Goal: Information Seeking & Learning: Compare options

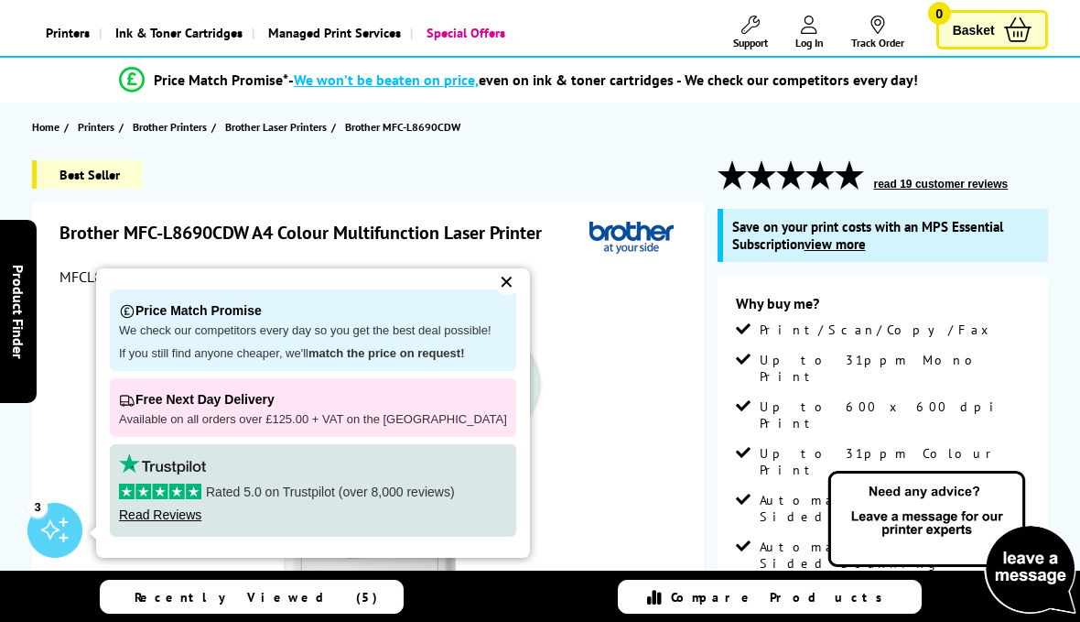
scroll to position [138, 0]
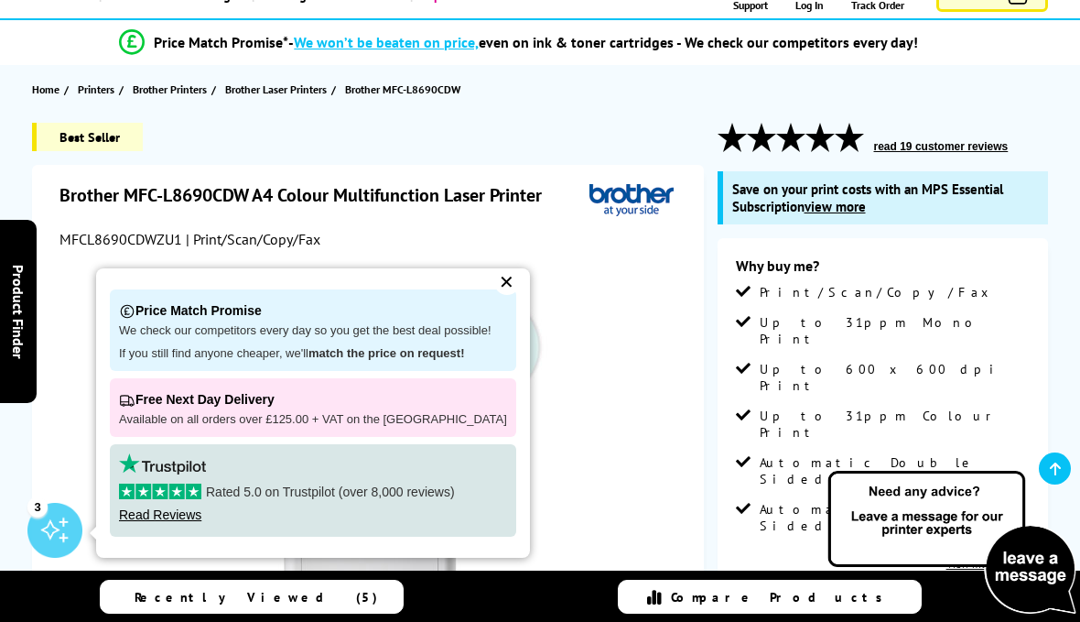
click at [500, 295] on div "✕" at bounding box center [507, 282] width 26 height 26
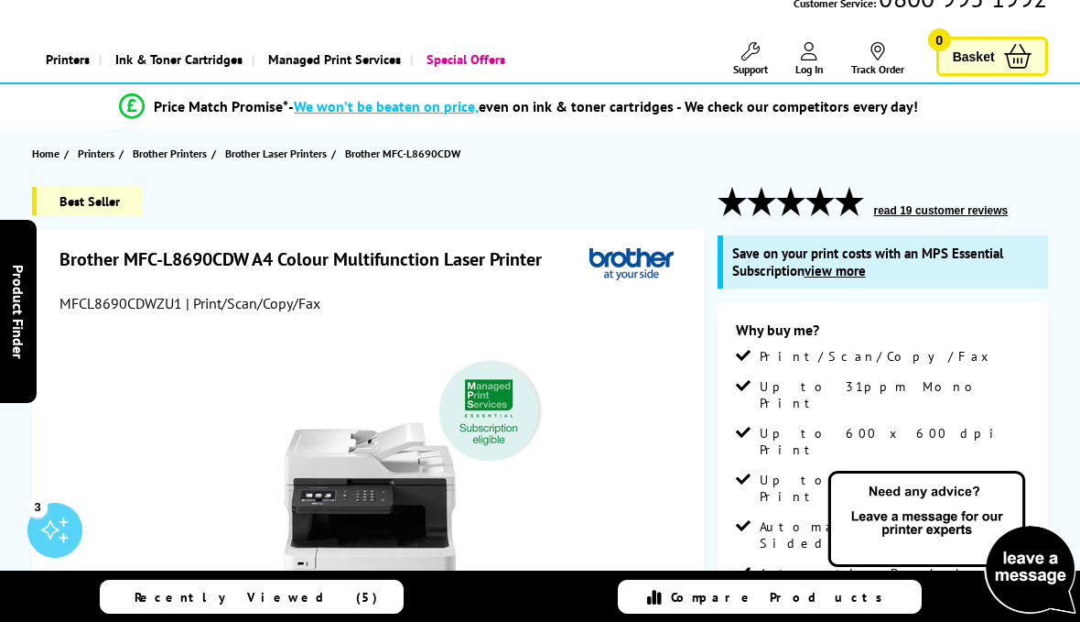
scroll to position [60, 0]
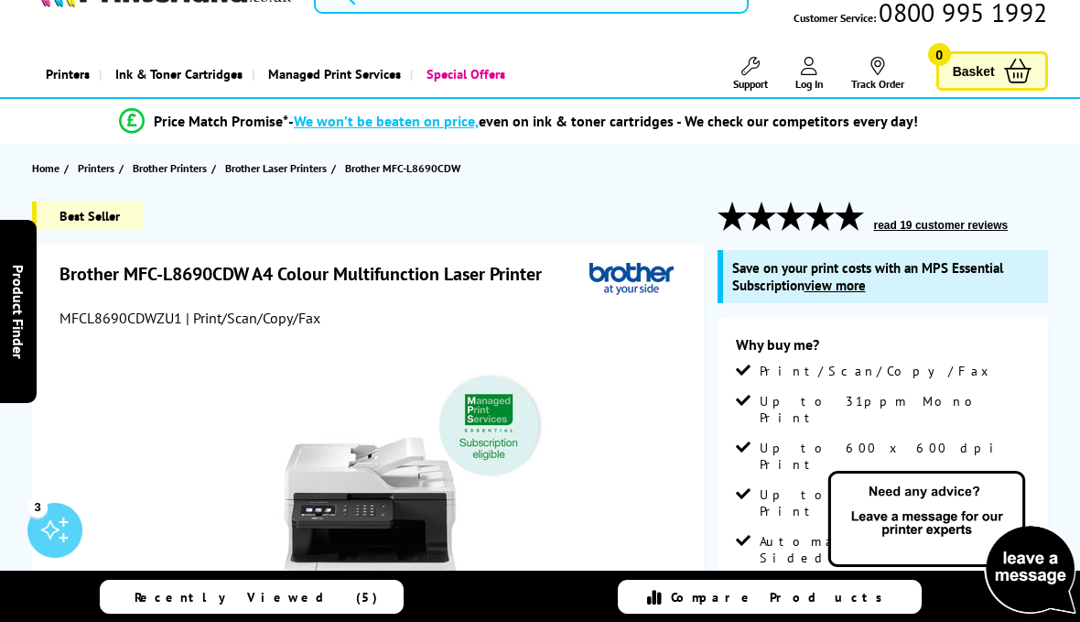
click at [970, 229] on button "read 19 customer reviews" at bounding box center [942, 225] width 146 height 15
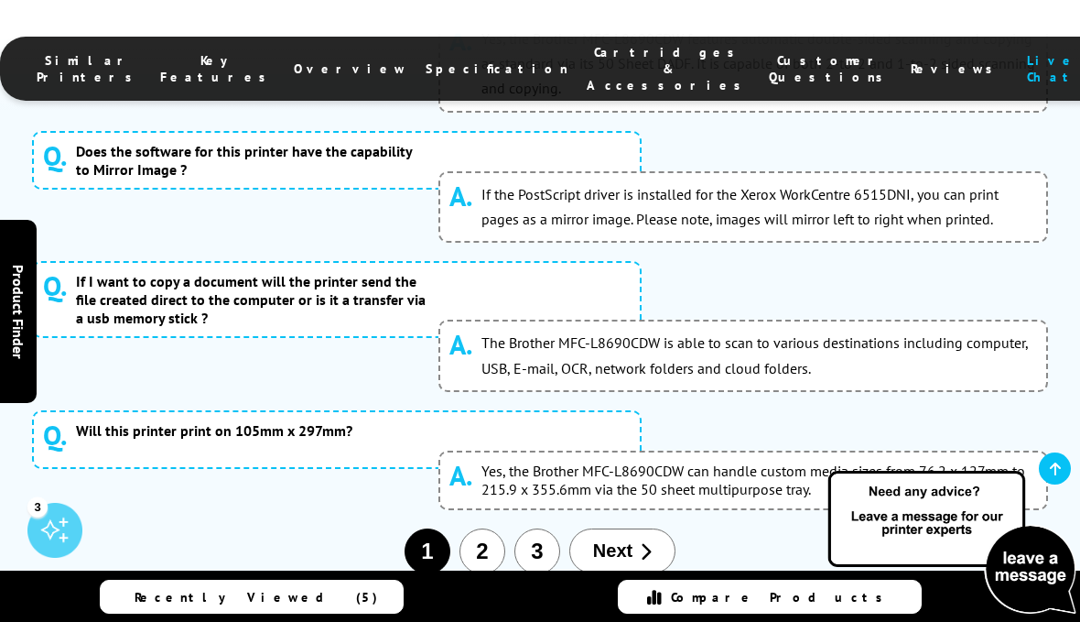
scroll to position [10755, 0]
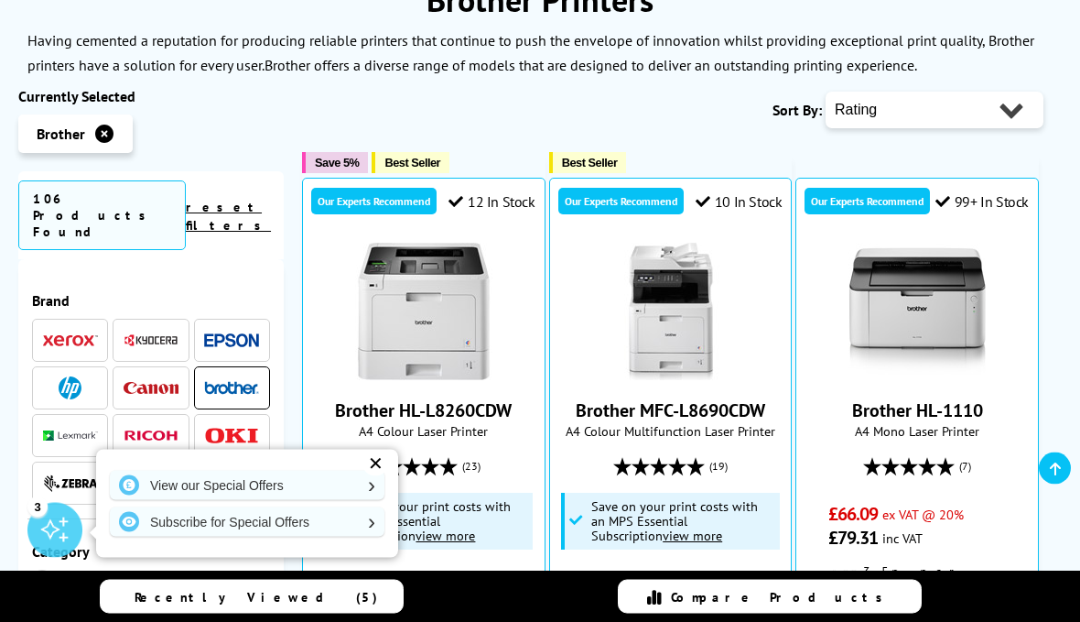
scroll to position [239, 0]
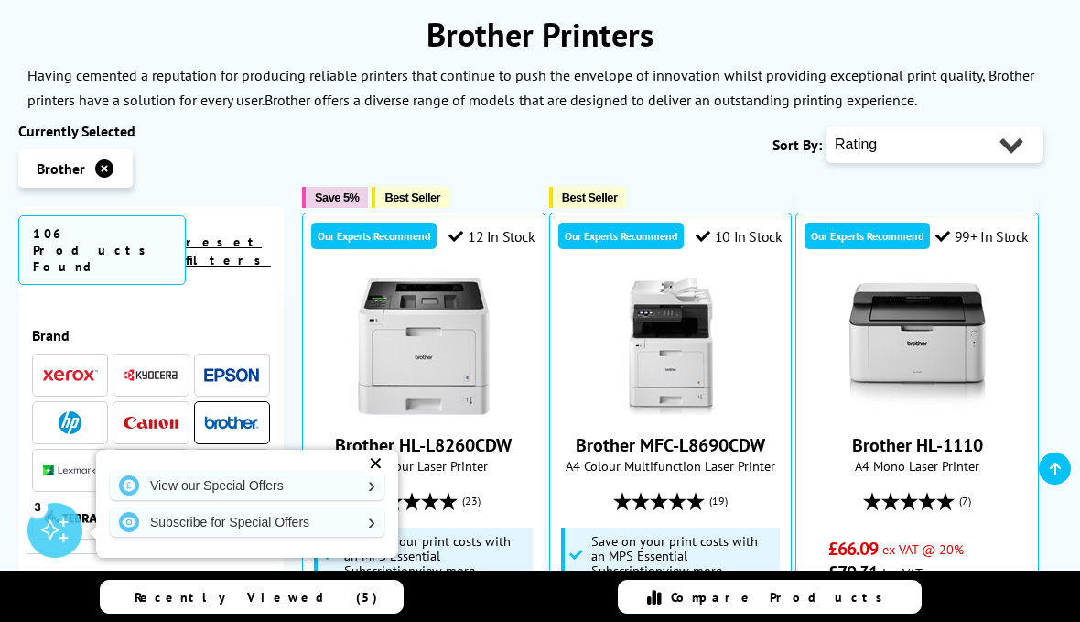
click at [1002, 150] on select "Popularity Rating Price - Low to High Price - High to Low Running Costs - Low t…" at bounding box center [935, 144] width 218 height 37
select select "Price Ascending"
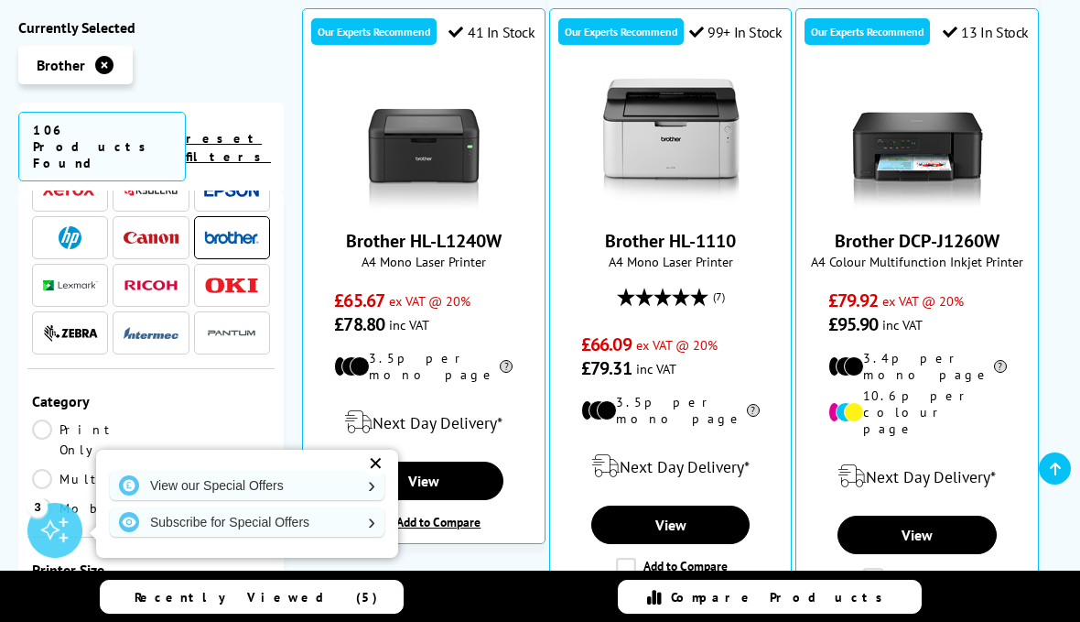
scroll to position [82, 0]
click at [172, 468] on link "Multifunction" at bounding box center [132, 478] width 200 height 20
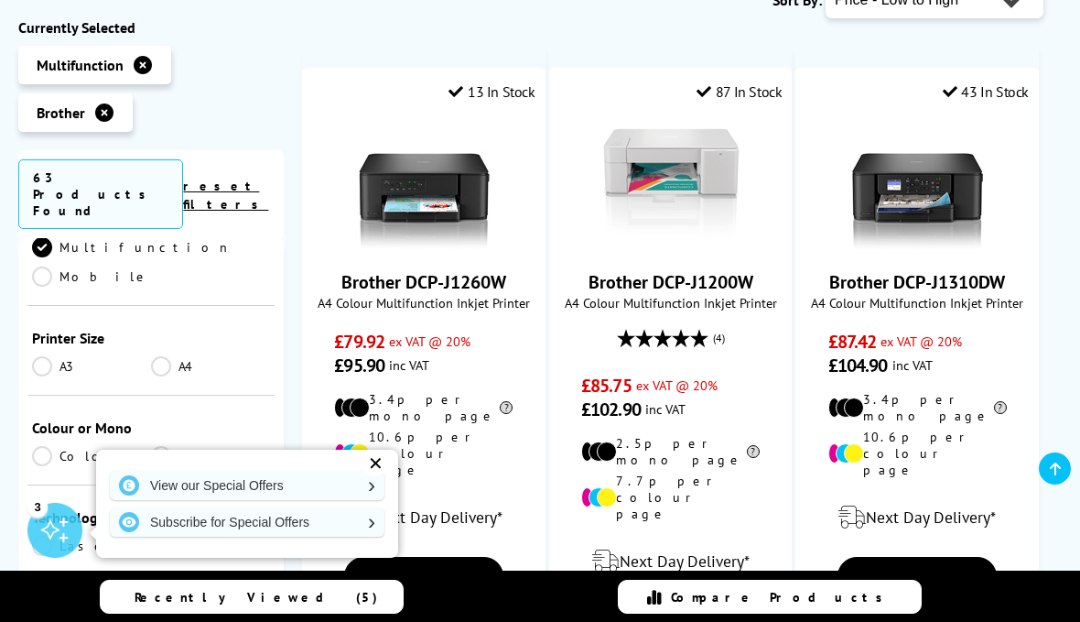
scroll to position [316, 0]
click at [164, 353] on link "A4" at bounding box center [210, 363] width 119 height 20
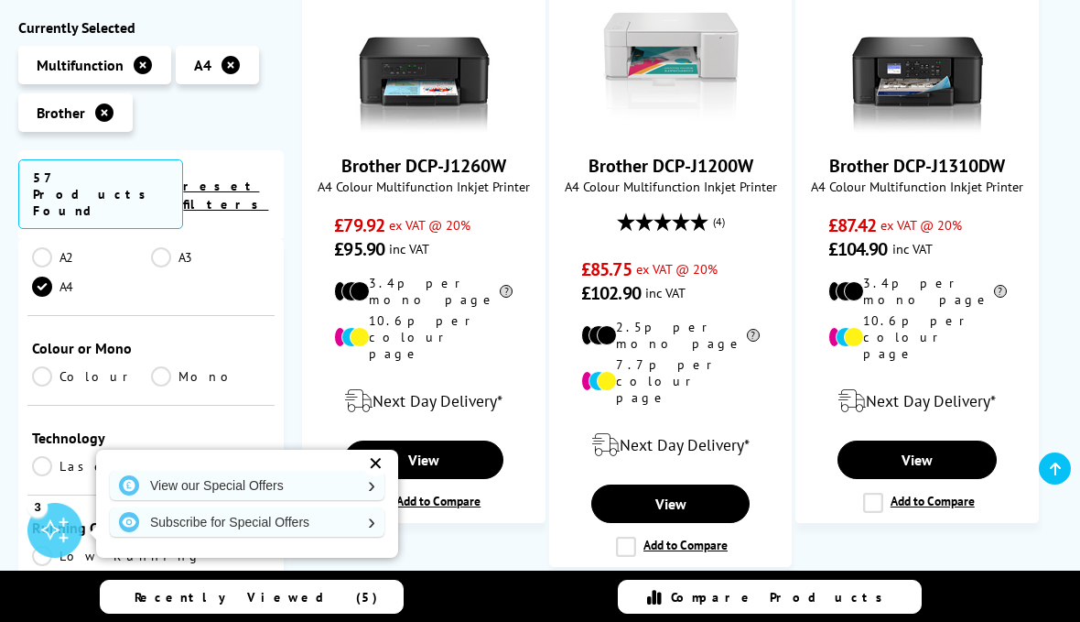
scroll to position [422, 0]
click at [45, 366] on link "Colour" at bounding box center [91, 376] width 119 height 20
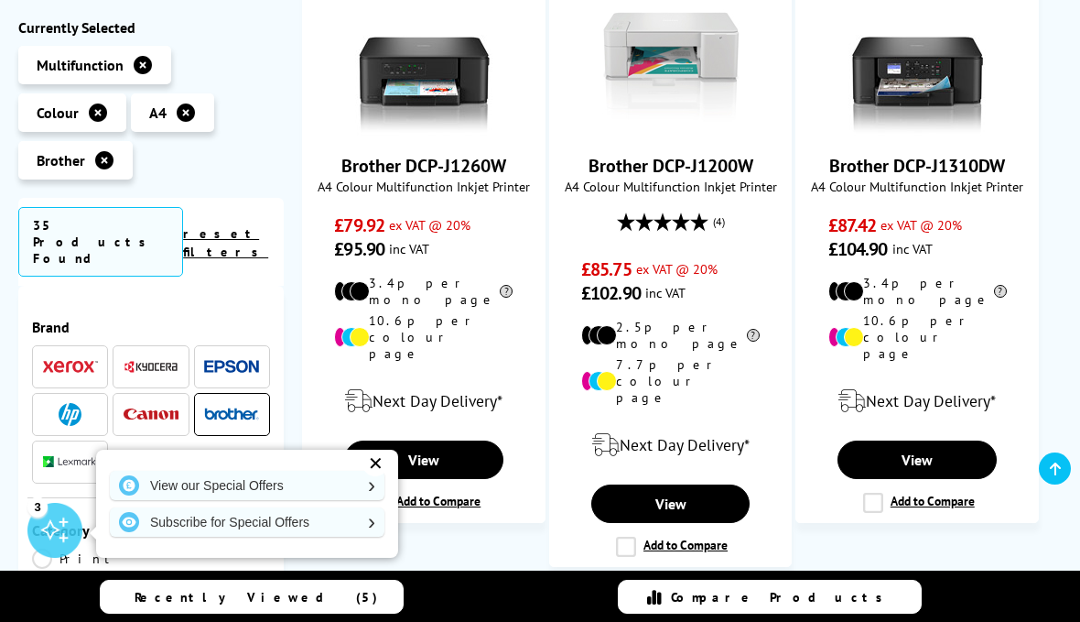
scroll to position [422, 0]
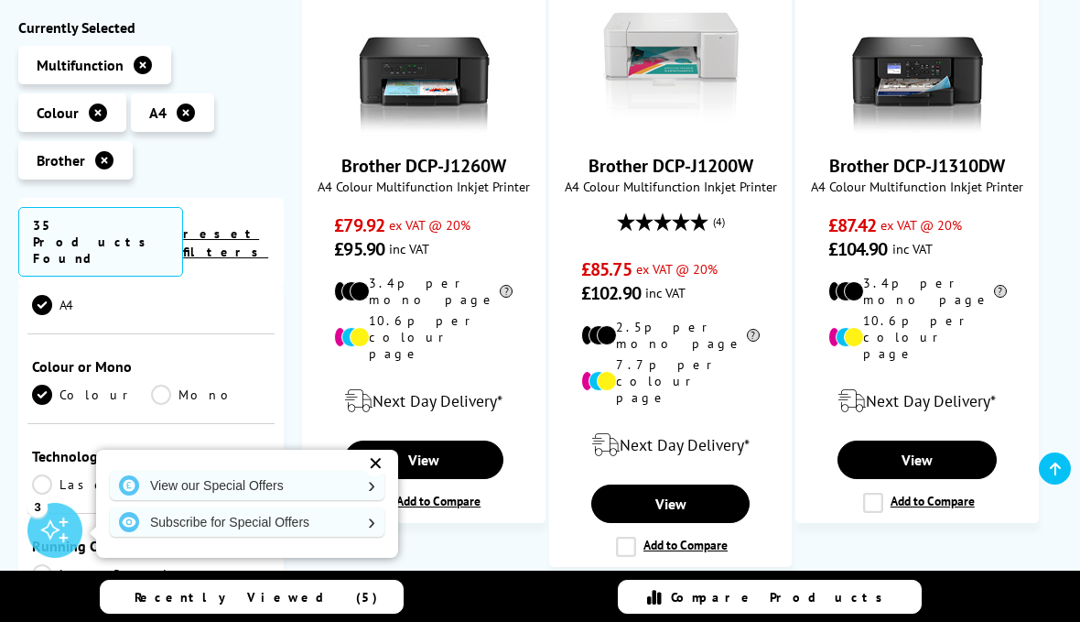
click at [44, 474] on link "Laser" at bounding box center [91, 484] width 119 height 20
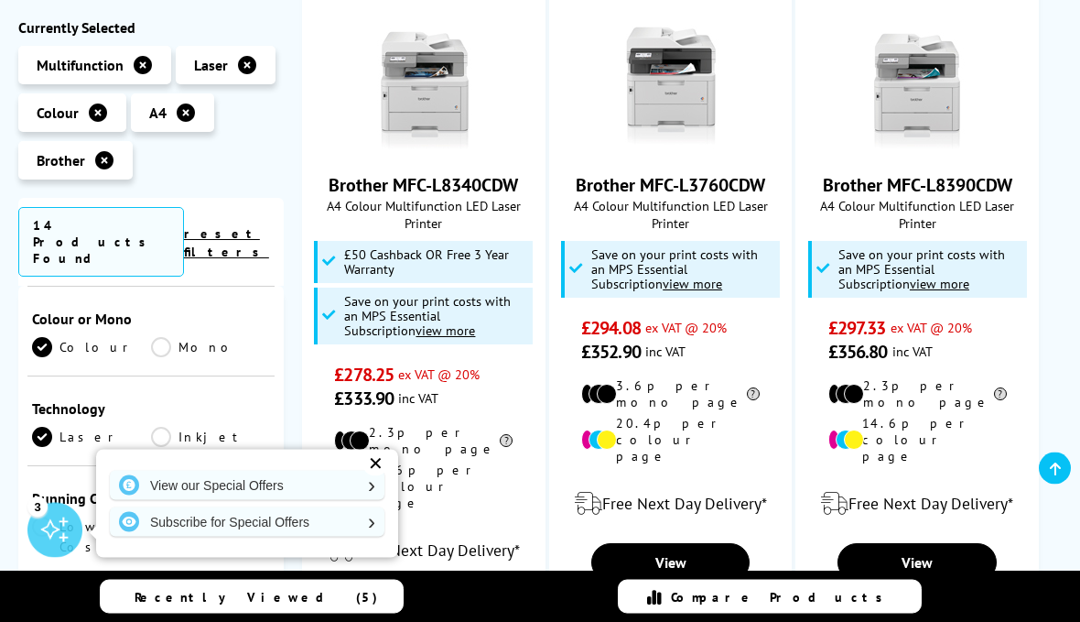
scroll to position [1167, 0]
click at [894, 543] on link "View" at bounding box center [917, 562] width 159 height 38
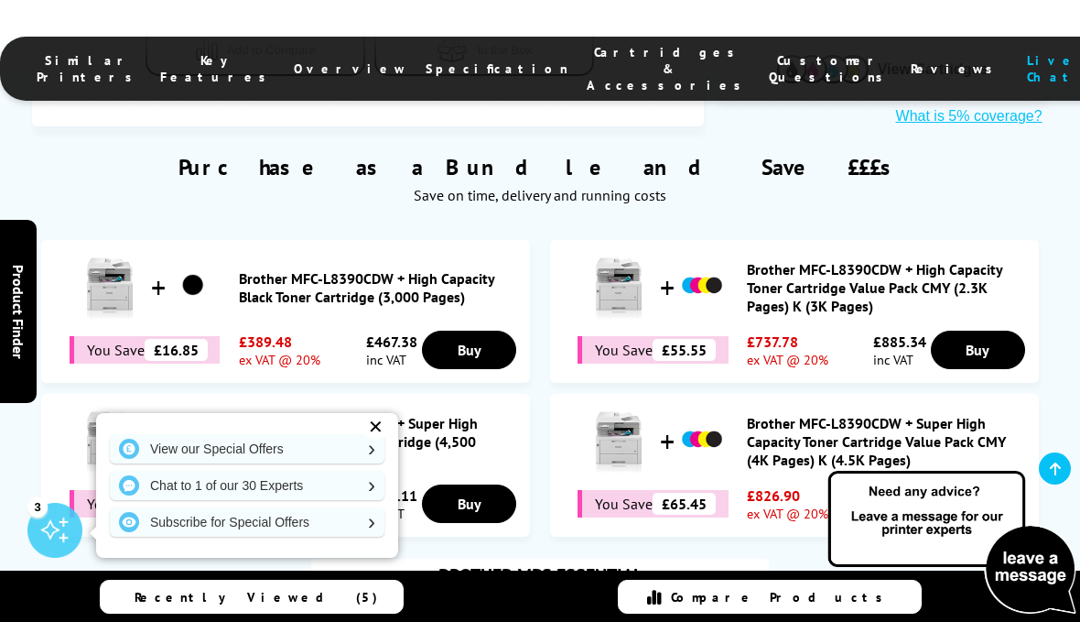
scroll to position [1074, 0]
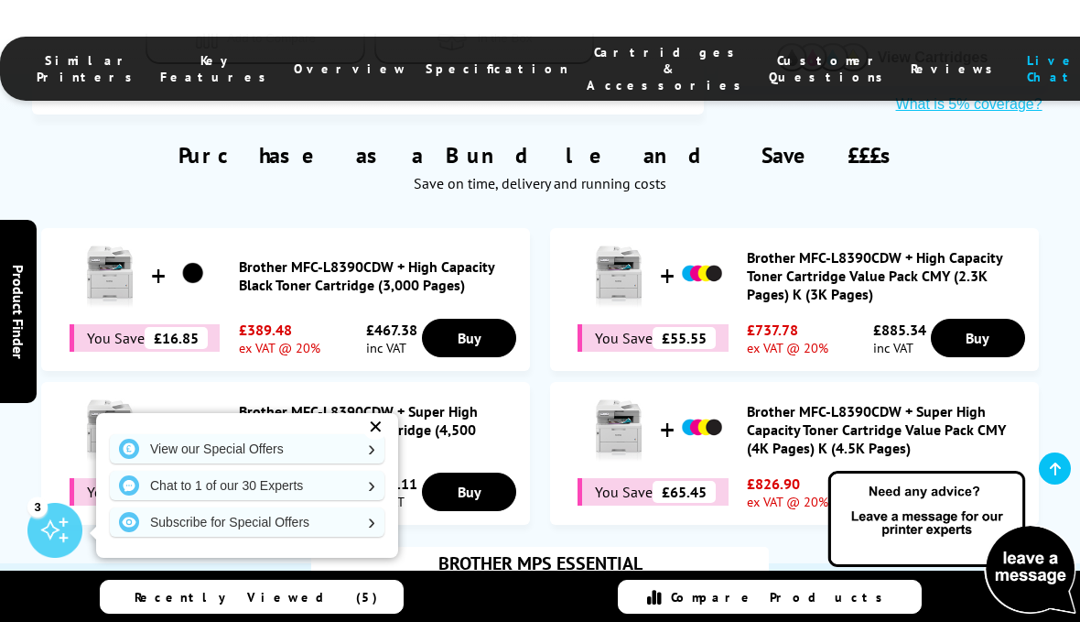
click at [369, 439] on div "✕" at bounding box center [376, 427] width 26 height 26
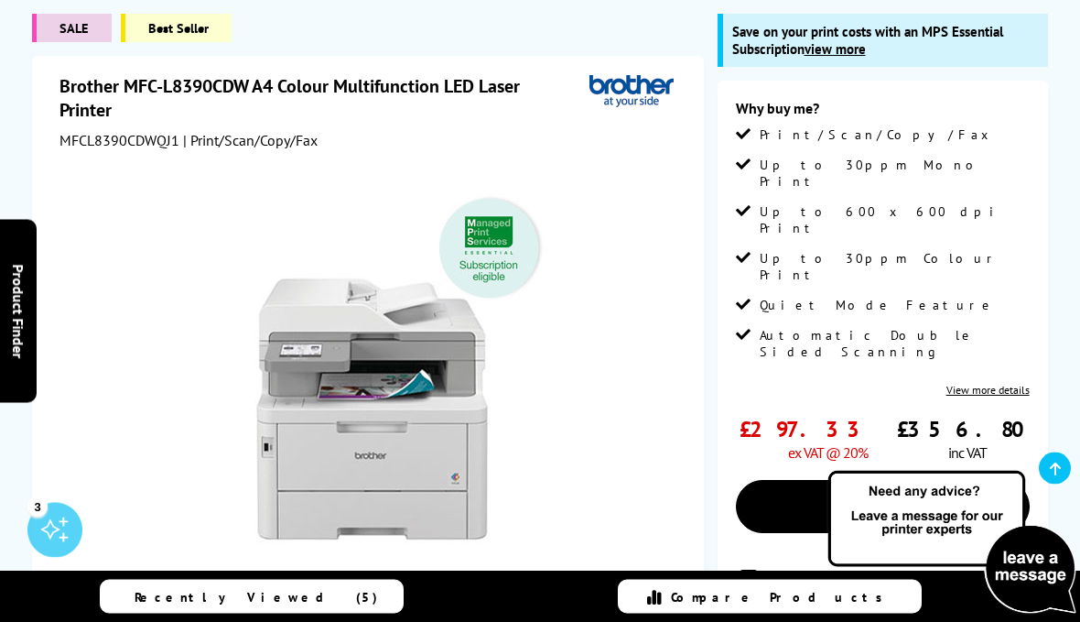
scroll to position [0, 0]
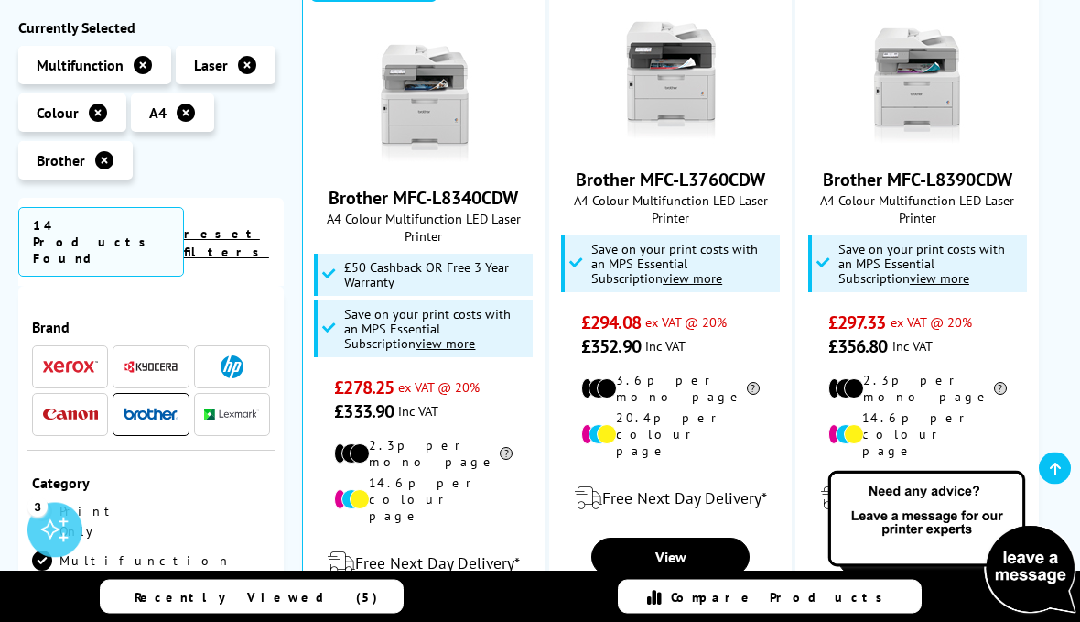
scroll to position [1196, 0]
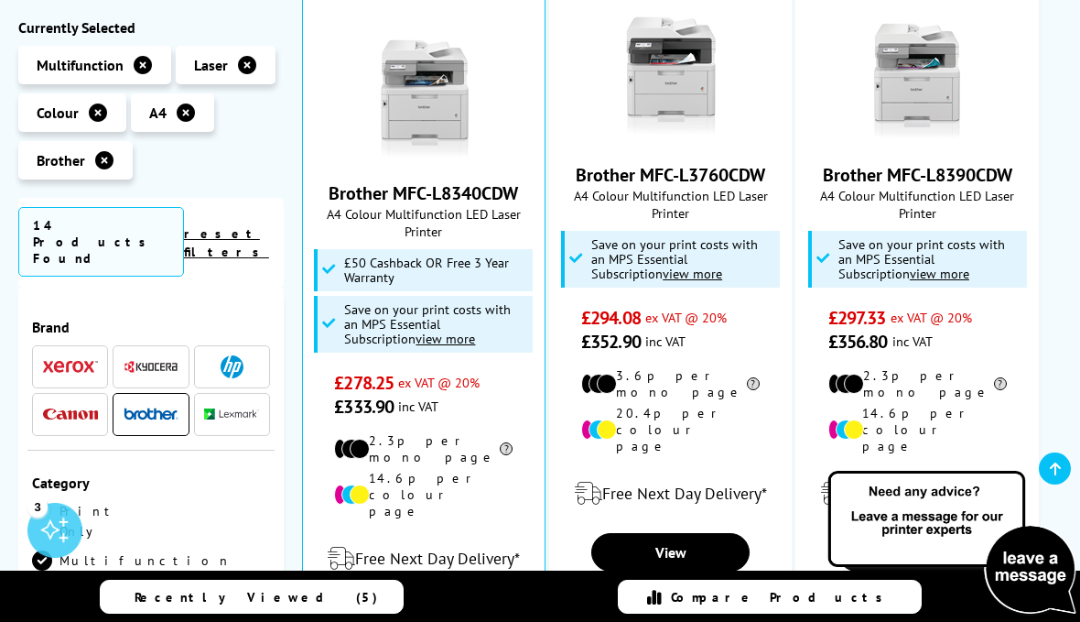
click at [633, 585] on label "Add to Compare" at bounding box center [672, 595] width 112 height 20
click at [0, 0] on input "Add to Compare" at bounding box center [0, 0] width 0 height 0
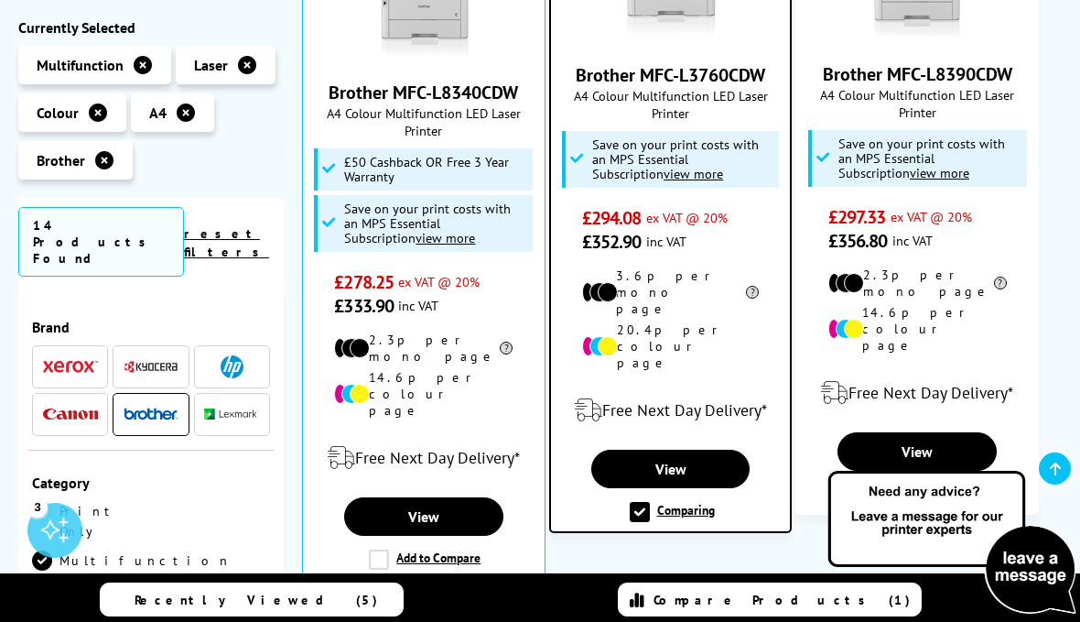
scroll to position [1295, 0]
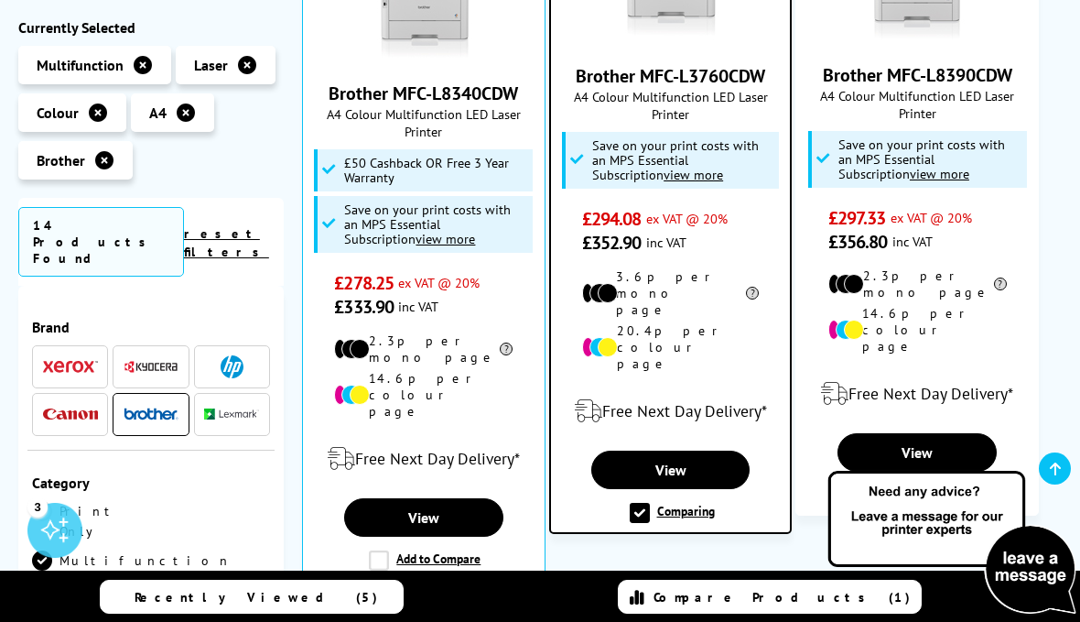
click at [877, 485] on label "Add to Compare" at bounding box center [919, 495] width 112 height 20
click at [0, 0] on input "Add to Compare" at bounding box center [0, 0] width 0 height 0
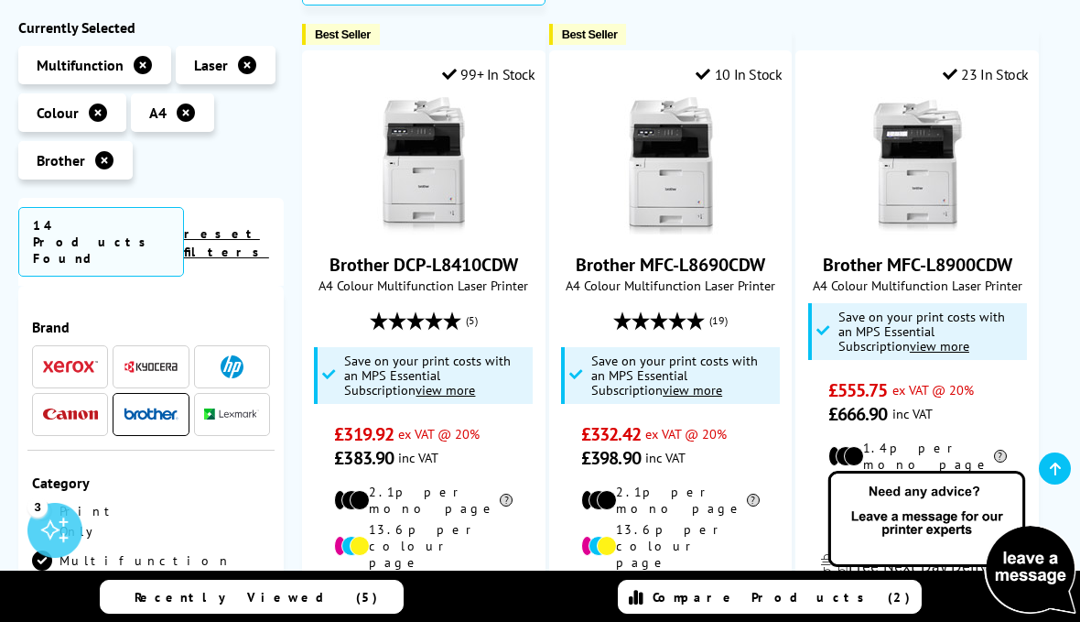
scroll to position [1879, 0]
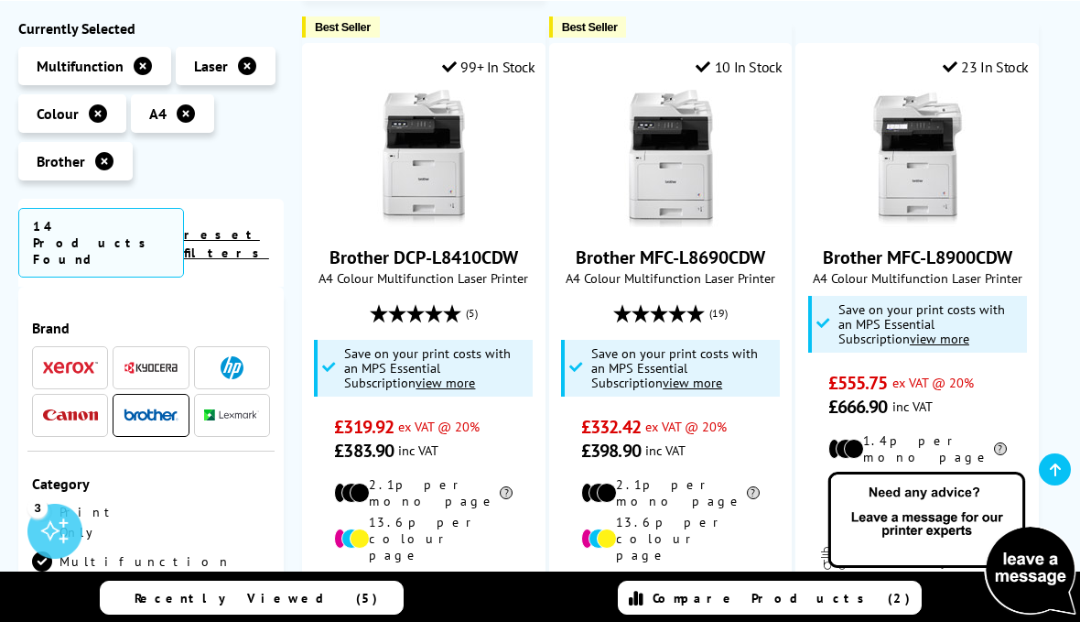
click at [0, 0] on input "Add to Compare" at bounding box center [0, 0] width 0 height 0
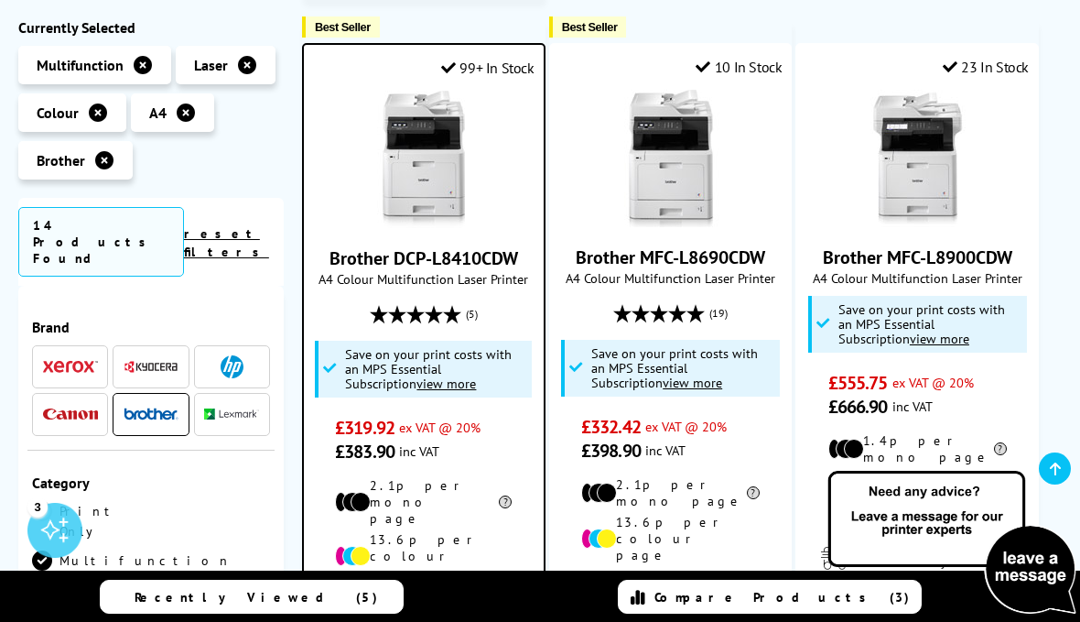
click at [753, 605] on span "Compare Products (3)" at bounding box center [782, 597] width 255 height 16
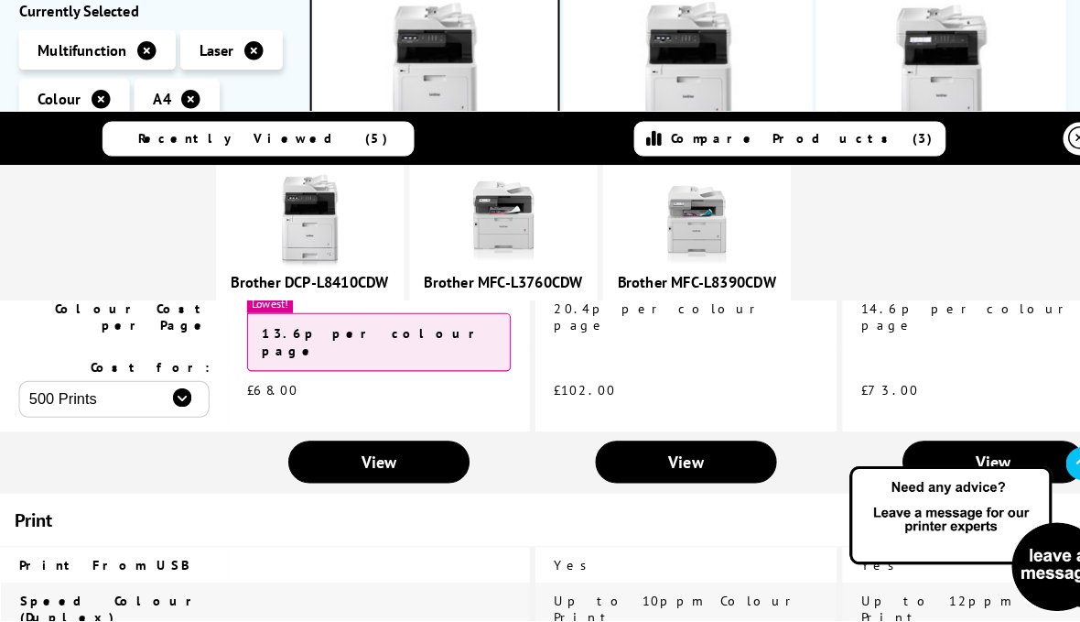
scroll to position [1950, 0]
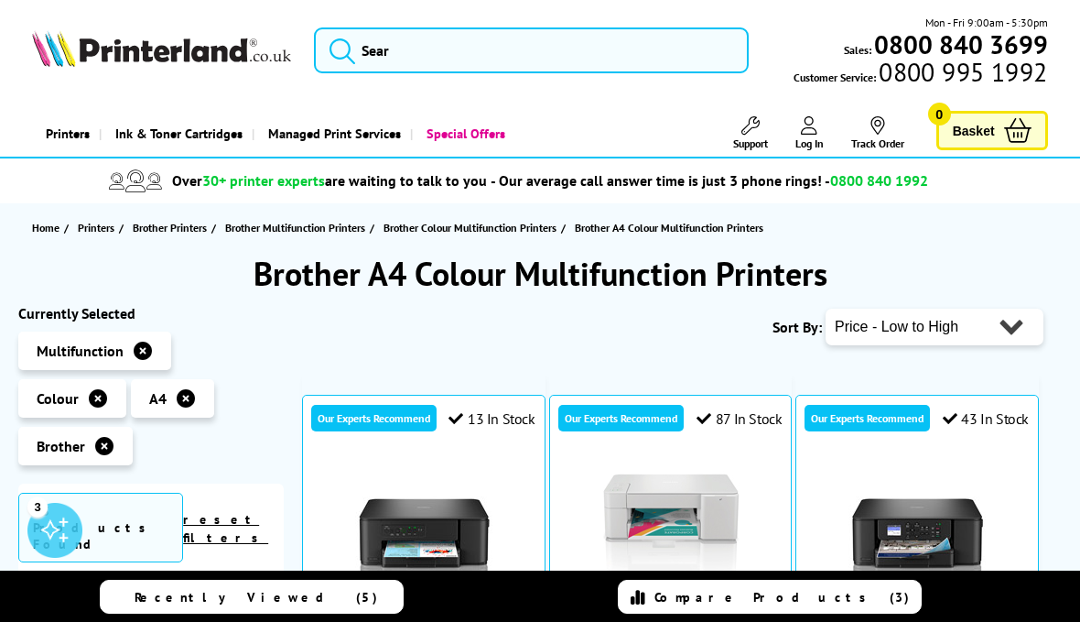
scroll to position [528, 0]
